Goal: Understand process/instructions: Learn how to perform a task or action

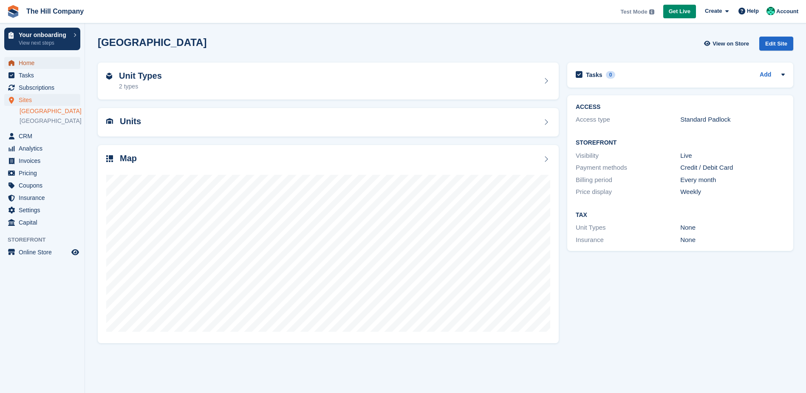
click at [28, 60] on span "Home" at bounding box center [44, 63] width 51 height 12
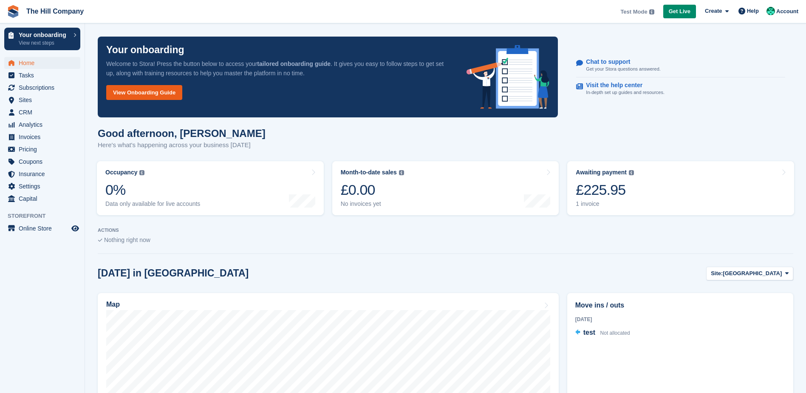
click at [174, 92] on link "View Onboarding Guide" at bounding box center [144, 92] width 76 height 15
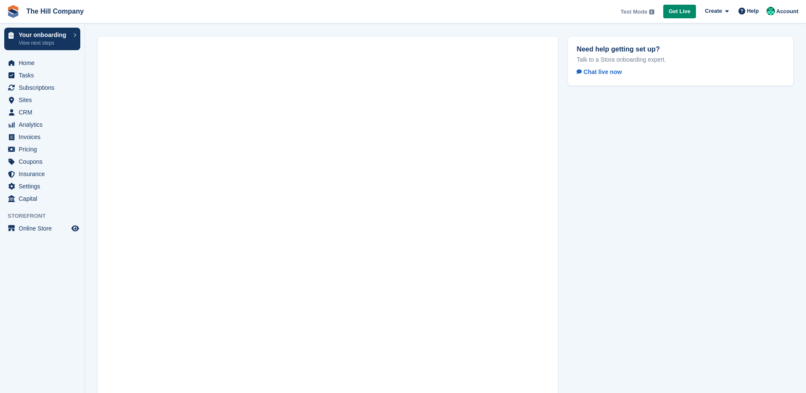
click at [620, 226] on div "Need help getting set up? Talk to a Stora onboarding expert. Chat live now" at bounding box center [680, 232] width 235 height 403
click at [610, 226] on div "Need help getting set up? Talk to a Stora onboarding expert. Chat live now" at bounding box center [680, 232] width 235 height 403
click at [645, 255] on div "Need help getting set up? Talk to a Stora onboarding expert. Chat live now" at bounding box center [680, 232] width 235 height 403
